Goal: Task Accomplishment & Management: Manage account settings

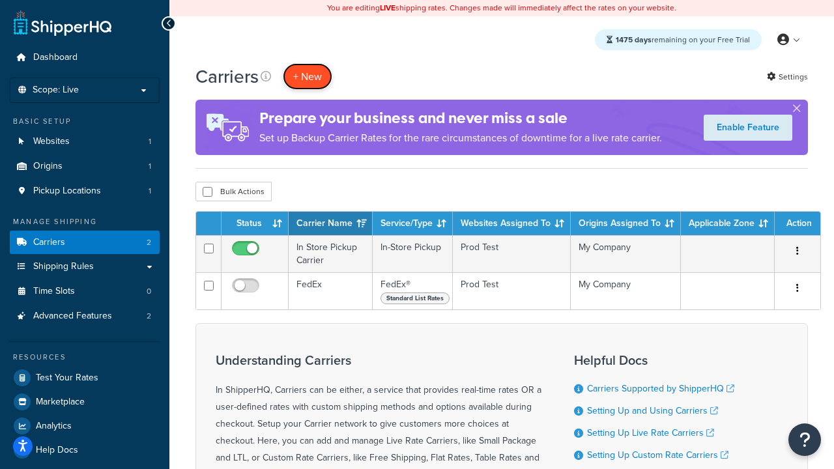
click at [307, 76] on button "+ New" at bounding box center [308, 76] width 50 height 27
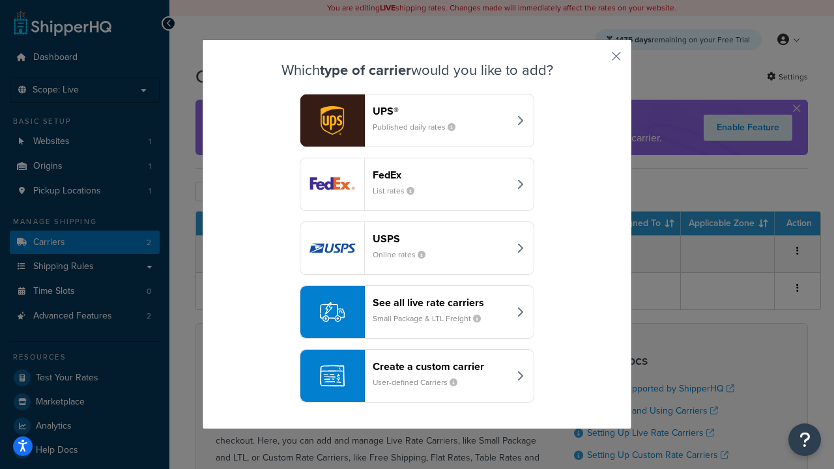
click at [417, 184] on div "FedEx List rates" at bounding box center [441, 184] width 136 height 31
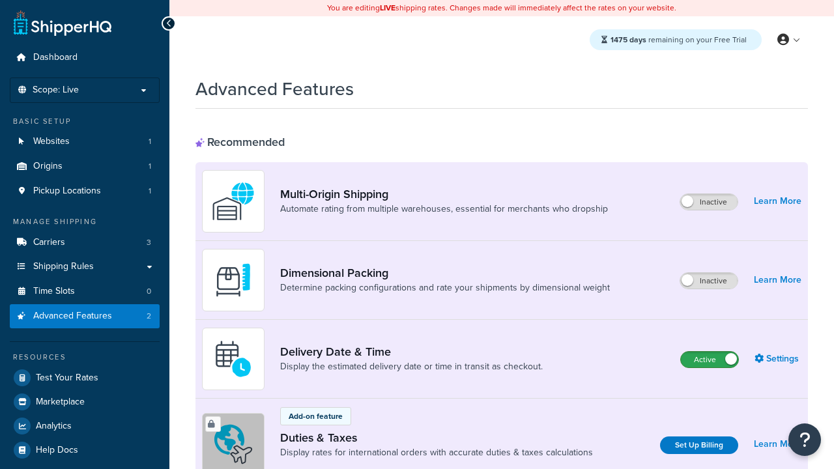
click at [709, 360] on label "Active" at bounding box center [709, 360] width 57 height 16
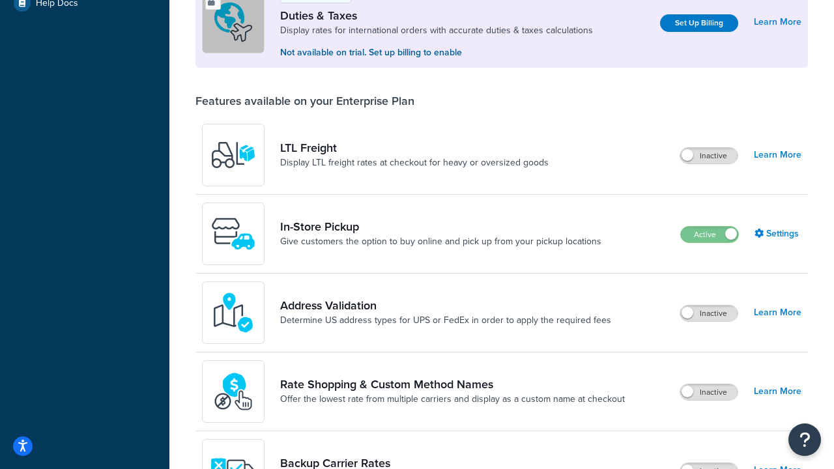
scroll to position [397, 0]
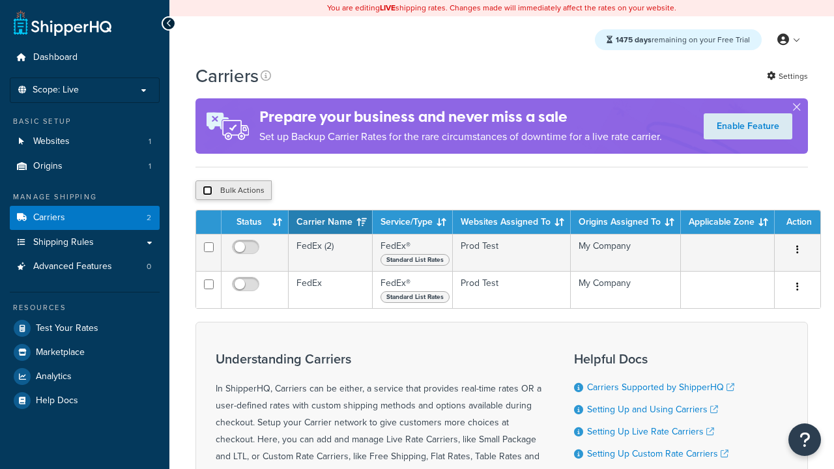
click at [207, 192] on input "checkbox" at bounding box center [208, 191] width 10 height 10
checkbox input "true"
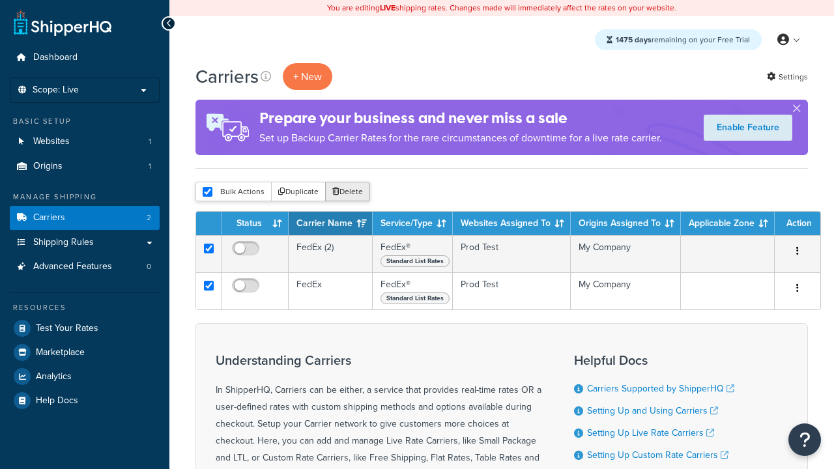
click at [350, 192] on button "Delete" at bounding box center [347, 192] width 45 height 20
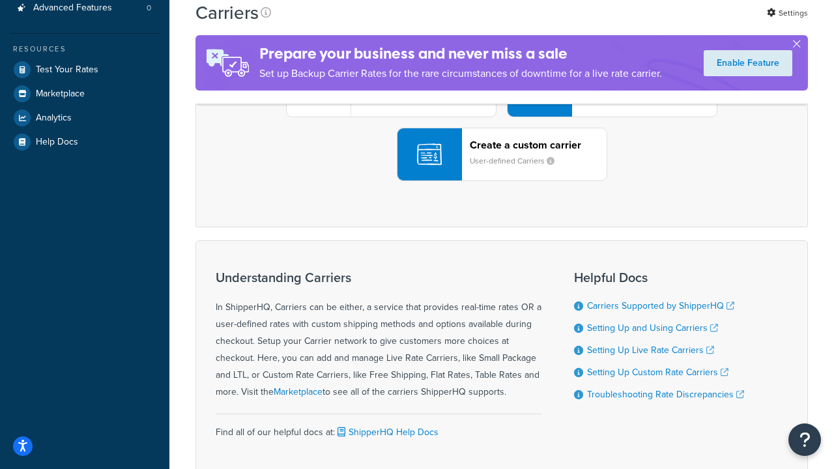
click at [502, 181] on div "UPS® Published daily rates FedEx List rates USPS Online rates See all live rate…" at bounding box center [501, 90] width 585 height 181
click at [648, 23] on header "FedEx" at bounding box center [648, 17] width 137 height 12
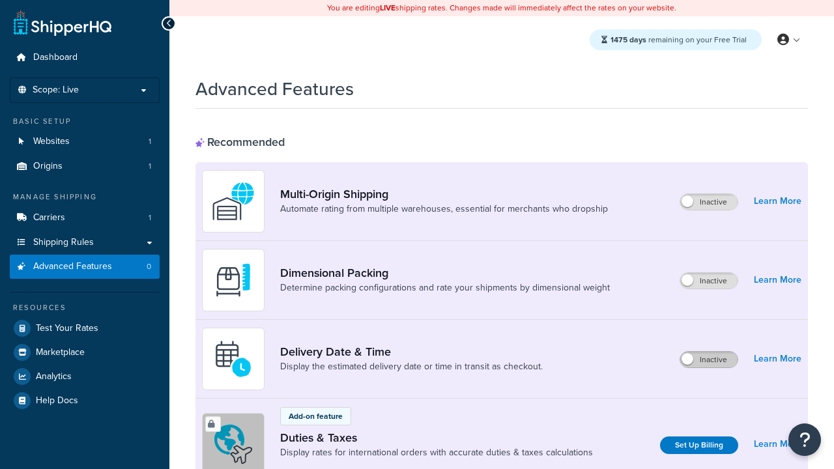
click at [709, 360] on label "Inactive" at bounding box center [708, 360] width 57 height 16
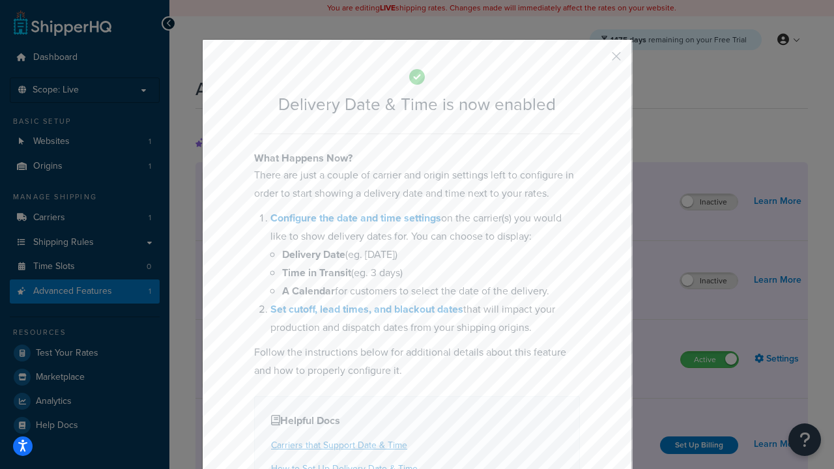
click at [597, 61] on button "button" at bounding box center [596, 60] width 3 height 3
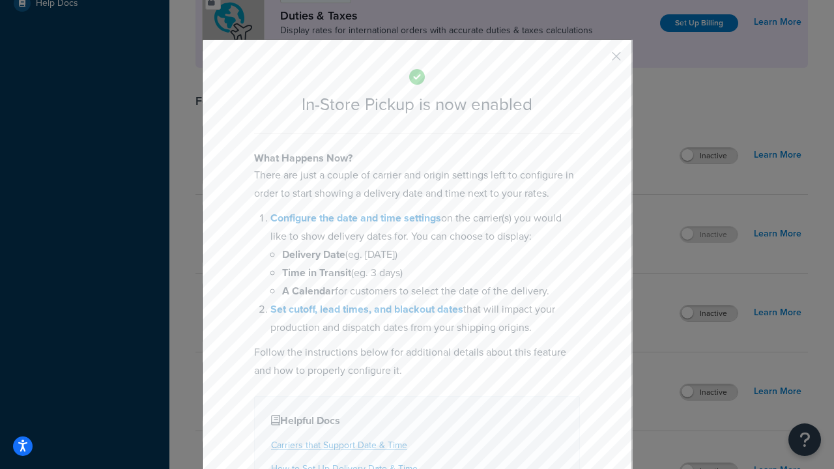
scroll to position [447, 0]
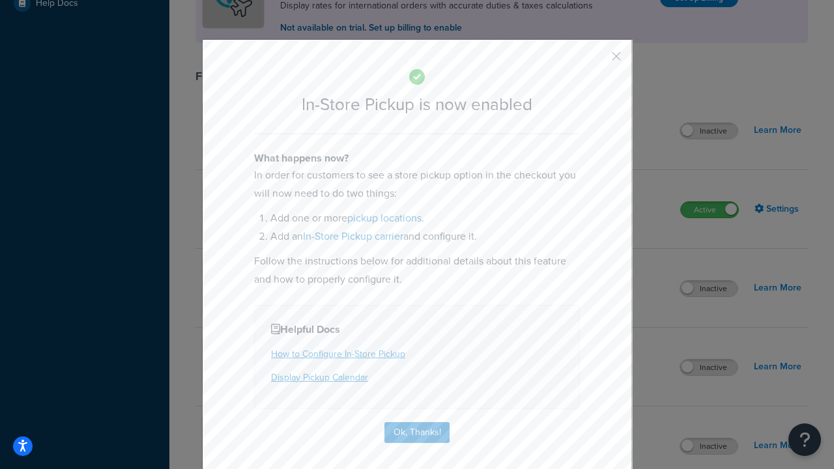
click at [597, 61] on button "button" at bounding box center [596, 60] width 3 height 3
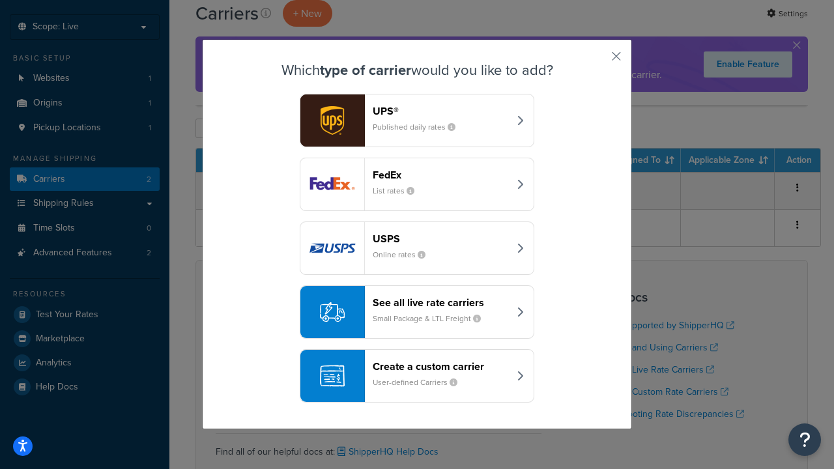
click at [417, 376] on div "Create a custom carrier User-defined Carriers" at bounding box center [441, 375] width 136 height 31
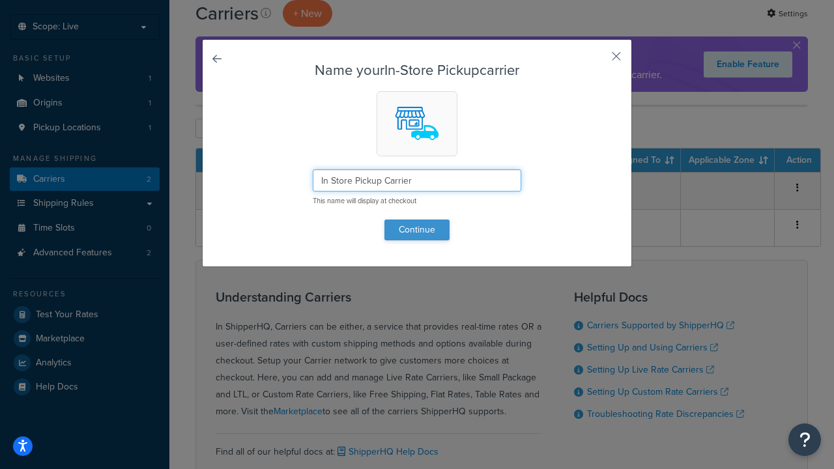
type input "In Store Pickup Carrier"
click at [417, 229] on button "Continue" at bounding box center [416, 230] width 65 height 21
